Goal: Book appointment/travel/reservation

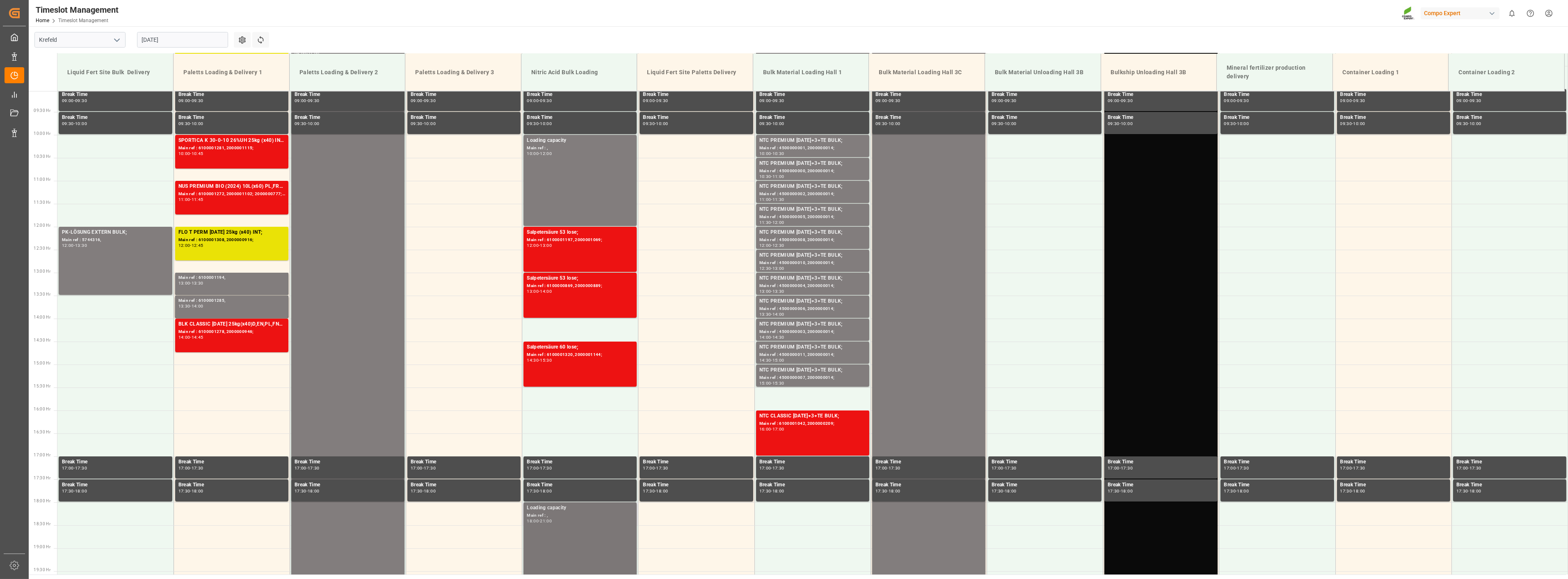
scroll to position [416, 0]
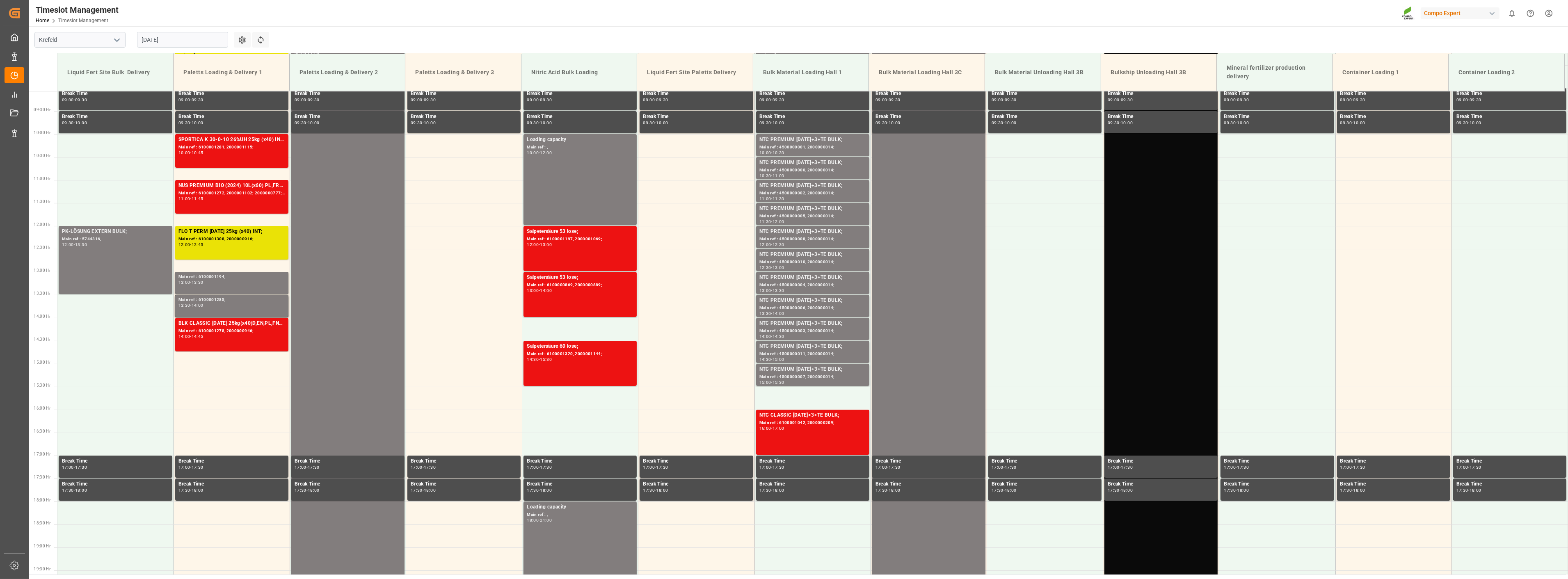
click at [192, 44] on input "[DATE]" at bounding box center [182, 40] width 91 height 15
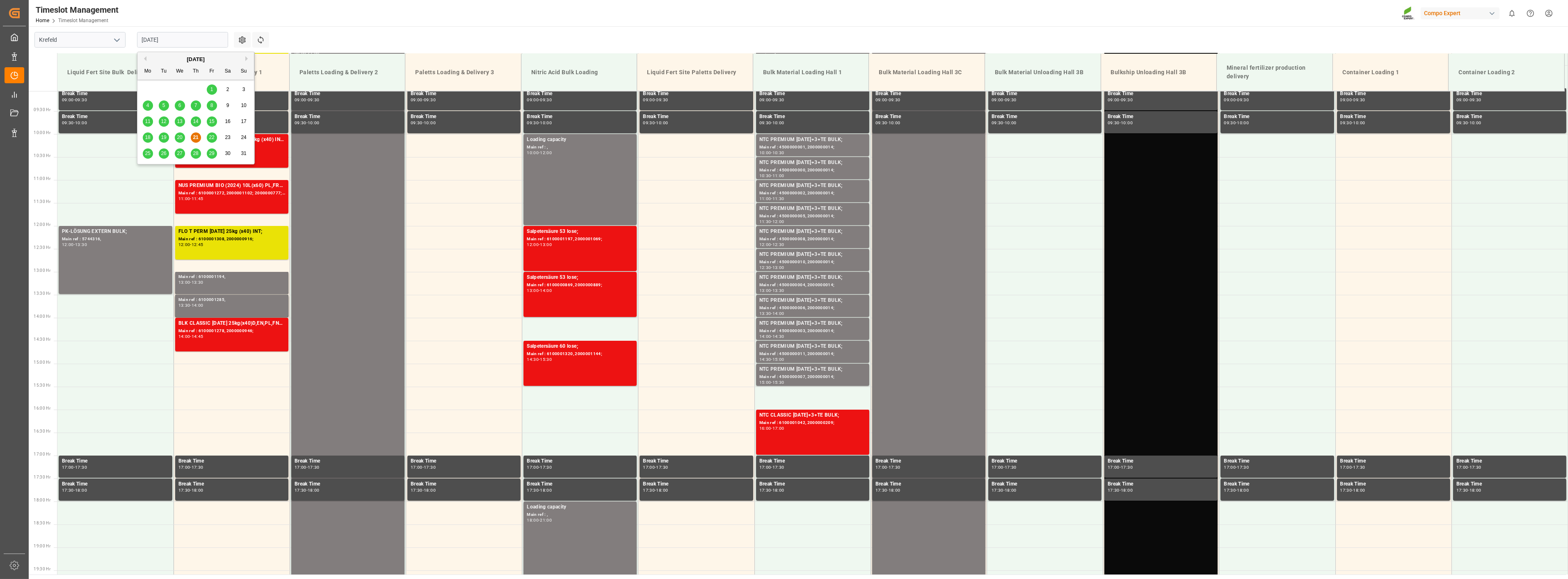
click at [214, 137] on span "22" at bounding box center [212, 138] width 6 height 6
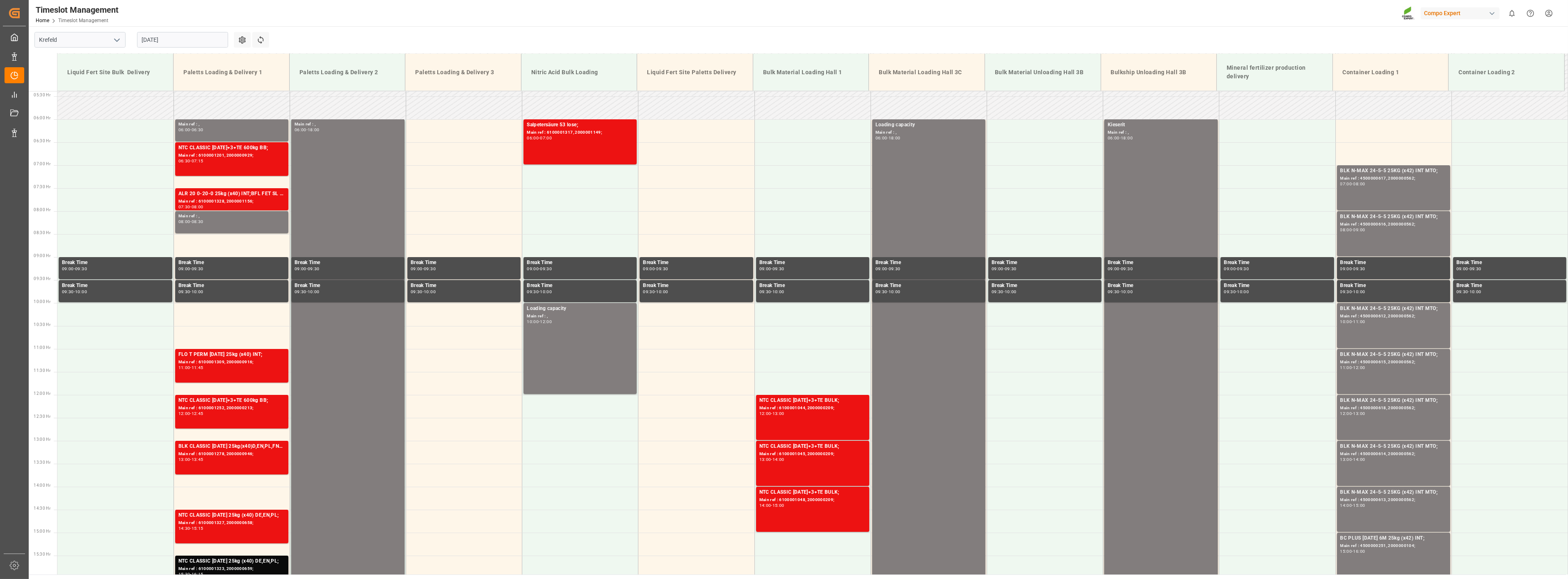
scroll to position [235, 0]
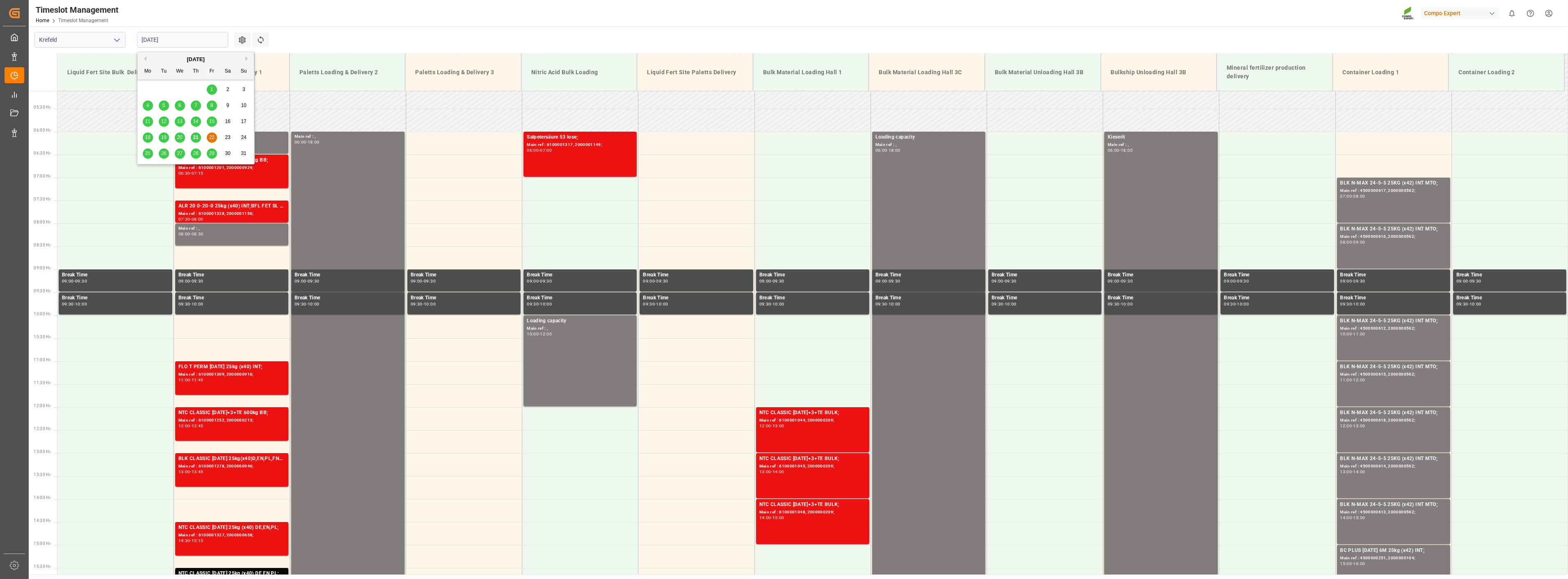
click at [182, 41] on input "[DATE]" at bounding box center [182, 40] width 91 height 15
click at [147, 154] on span "25" at bounding box center [147, 154] width 6 height 6
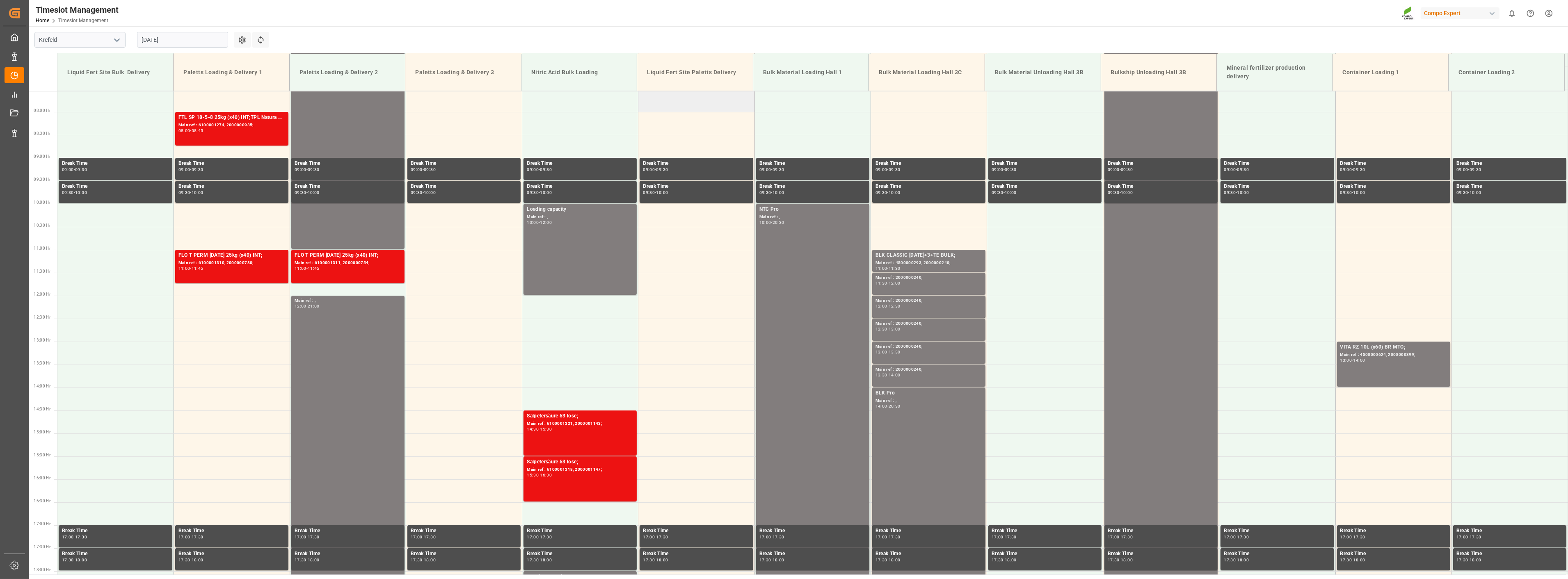
scroll to position [326, 0]
